Goal: Obtain resource: Obtain resource

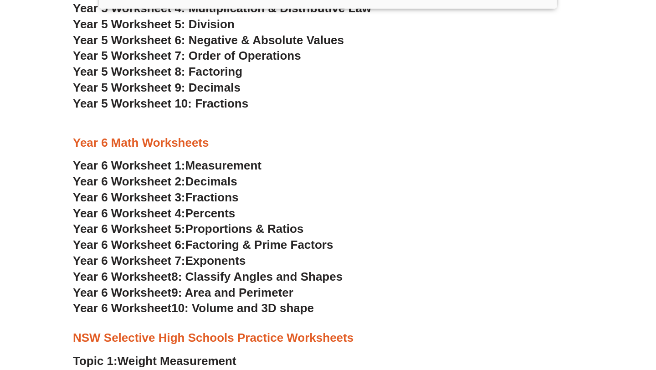
scroll to position [1889, 0]
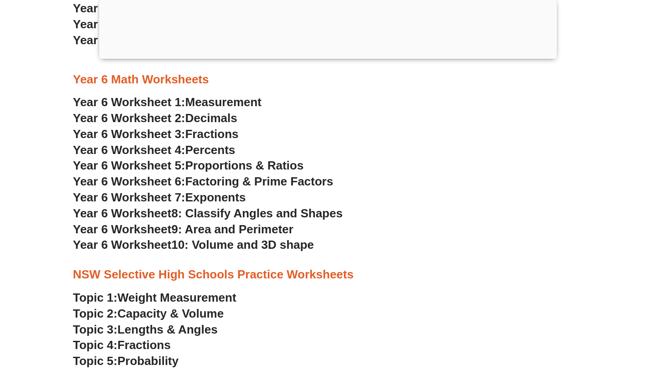
click at [207, 132] on span "Fractions" at bounding box center [211, 134] width 53 height 14
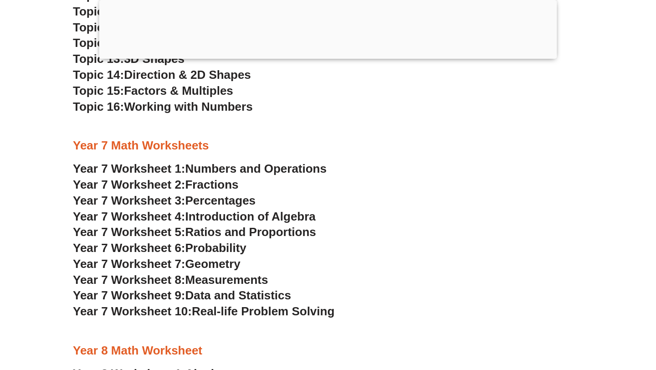
scroll to position [441, 0]
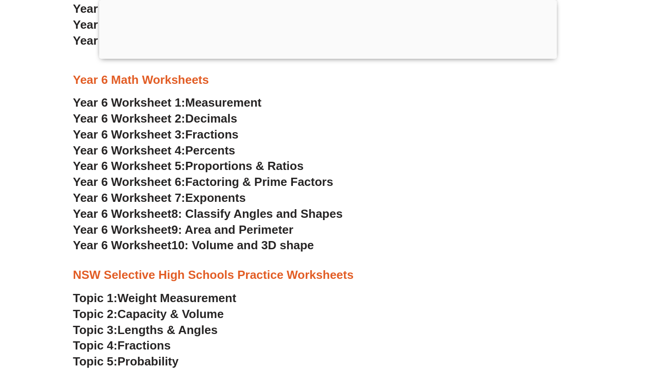
scroll to position [1957, 0]
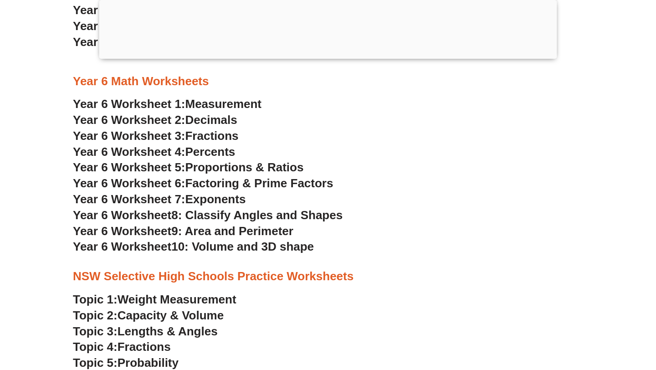
click at [206, 151] on span "Percents" at bounding box center [210, 152] width 50 height 14
click at [202, 119] on span "Decimals" at bounding box center [211, 120] width 52 height 14
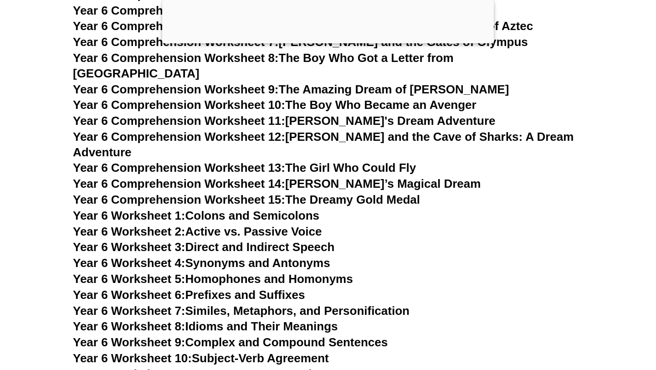
scroll to position [5051, 0]
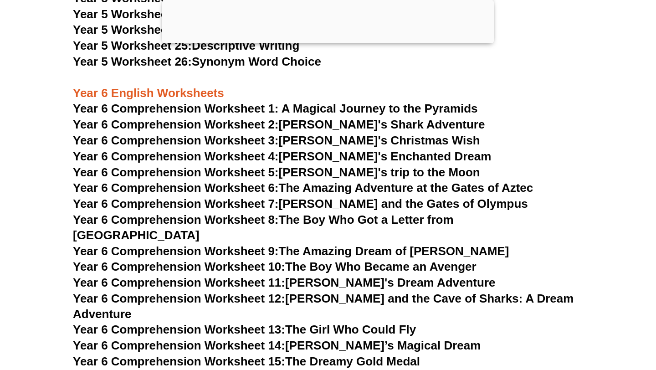
click at [313, 173] on link "Year 6 Comprehension Worksheet 5: Emily's trip to the Moon" at bounding box center [276, 172] width 407 height 14
click at [278, 139] on span "Year 6 Comprehension Worksheet 3:" at bounding box center [176, 141] width 206 height 14
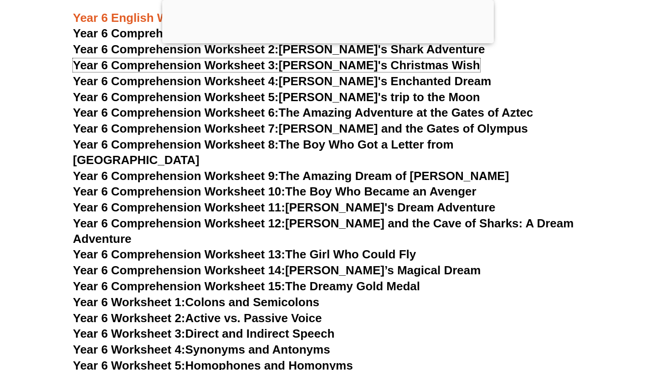
scroll to position [4964, 0]
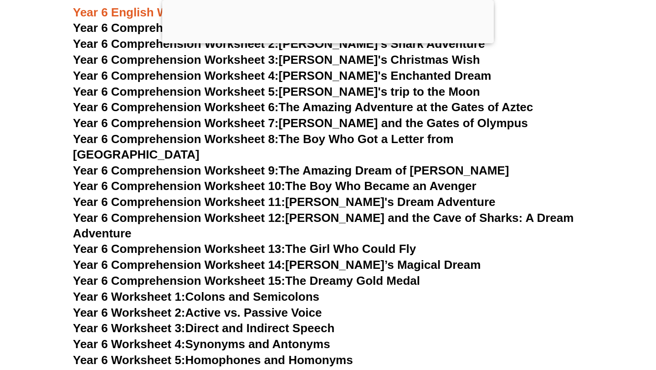
click at [335, 91] on link "Year 6 Comprehension Worksheet 5: Emily's trip to the Moon" at bounding box center [276, 92] width 407 height 14
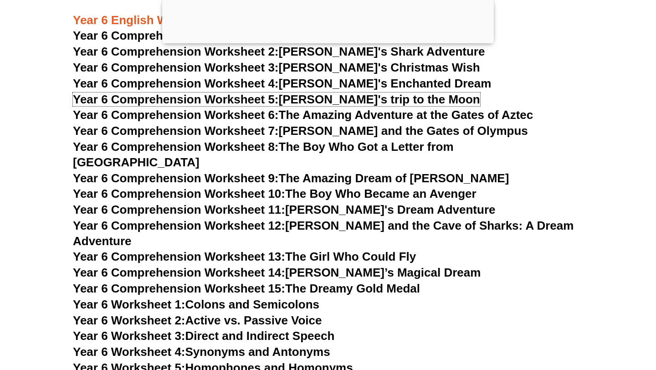
scroll to position [4955, 0]
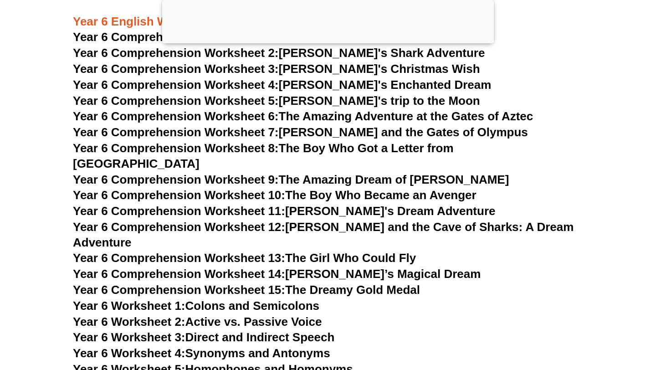
click at [274, 115] on span "Year 6 Comprehension Worksheet 6:" at bounding box center [176, 116] width 206 height 14
